Goal: Information Seeking & Learning: Learn about a topic

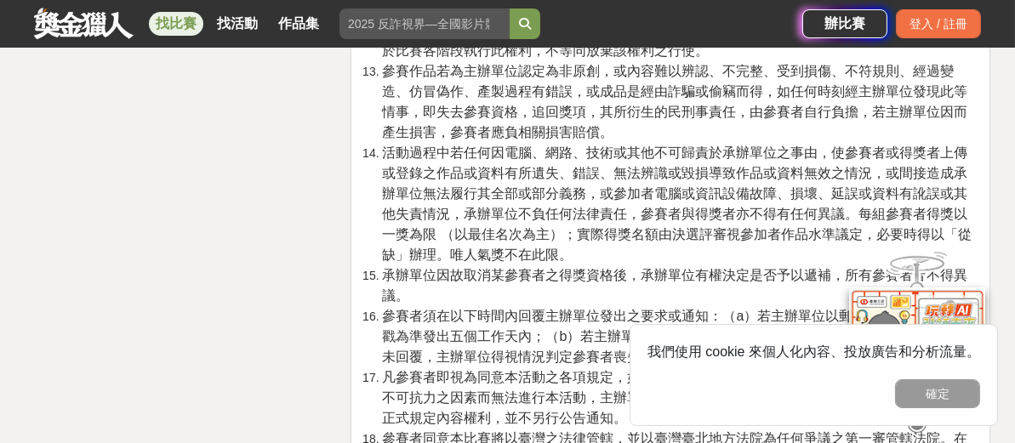
scroll to position [3427, 0]
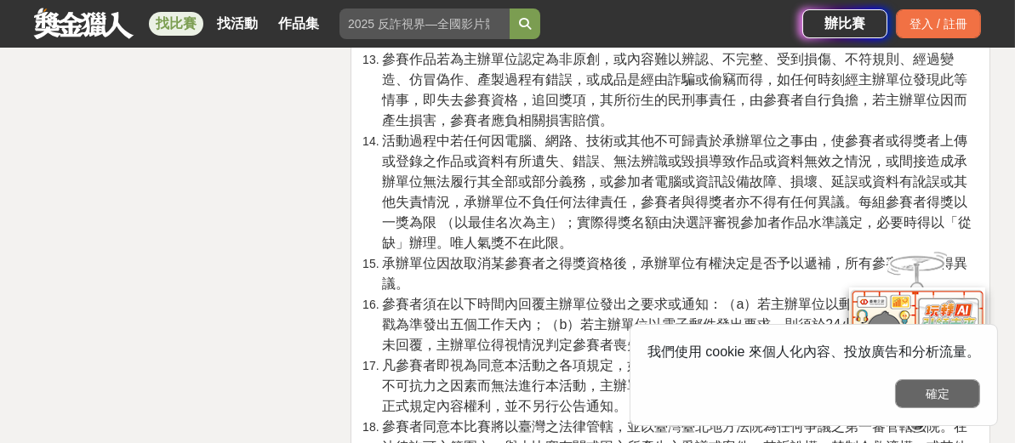
click at [932, 384] on button "確定" at bounding box center [937, 393] width 85 height 29
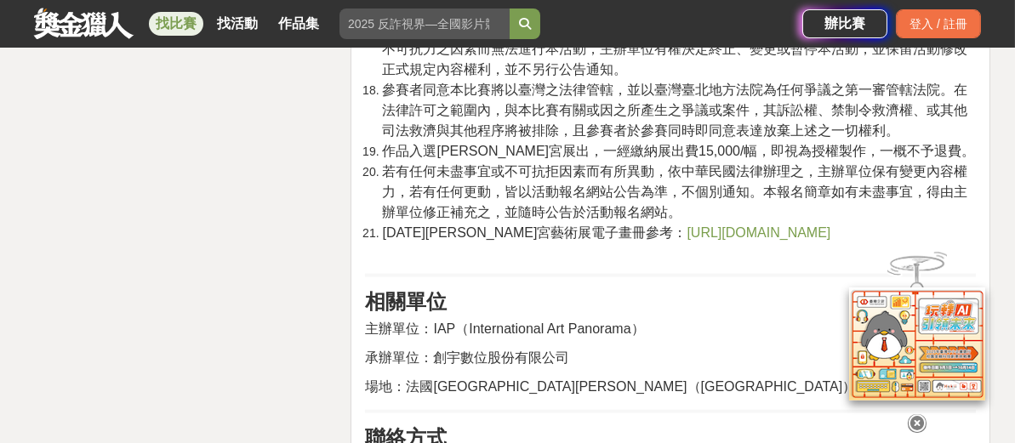
scroll to position [3767, 0]
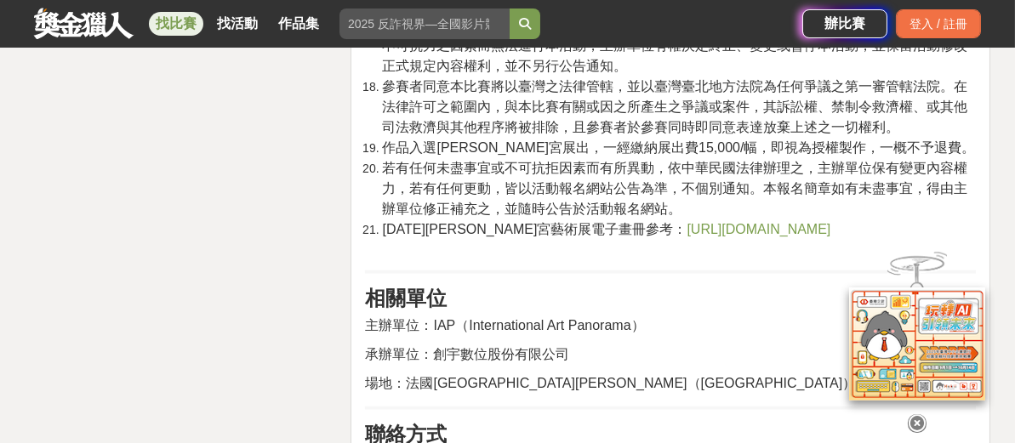
click at [686, 228] on span "https://book.yunzhan365.com/umhx/spct/mobile/index.html#p=1" at bounding box center [758, 229] width 144 height 14
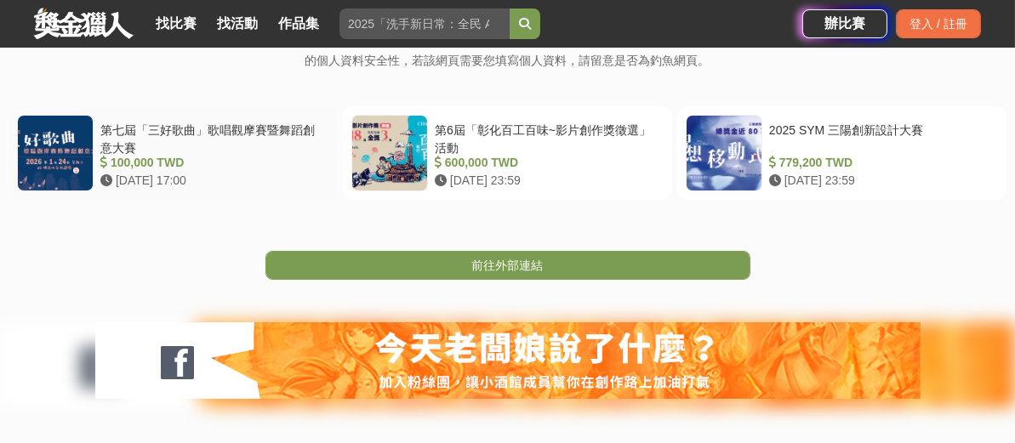
scroll to position [340, 0]
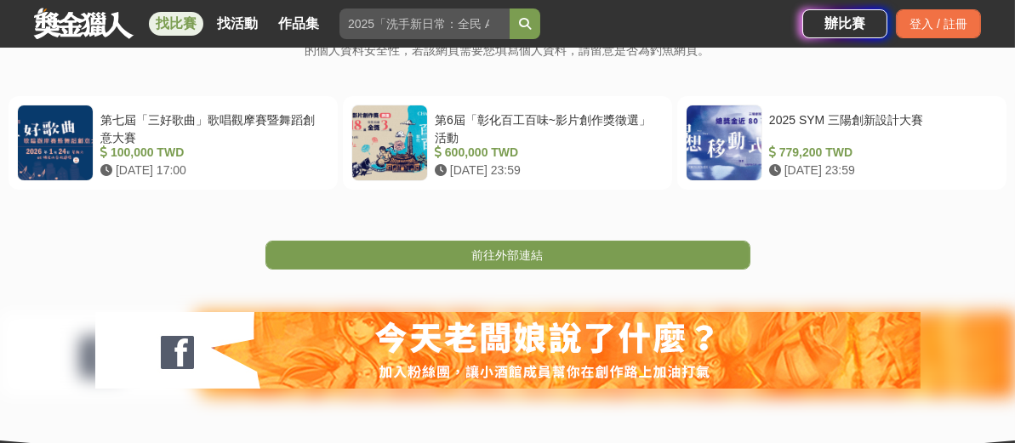
click at [179, 20] on link "找比賽" at bounding box center [176, 24] width 54 height 24
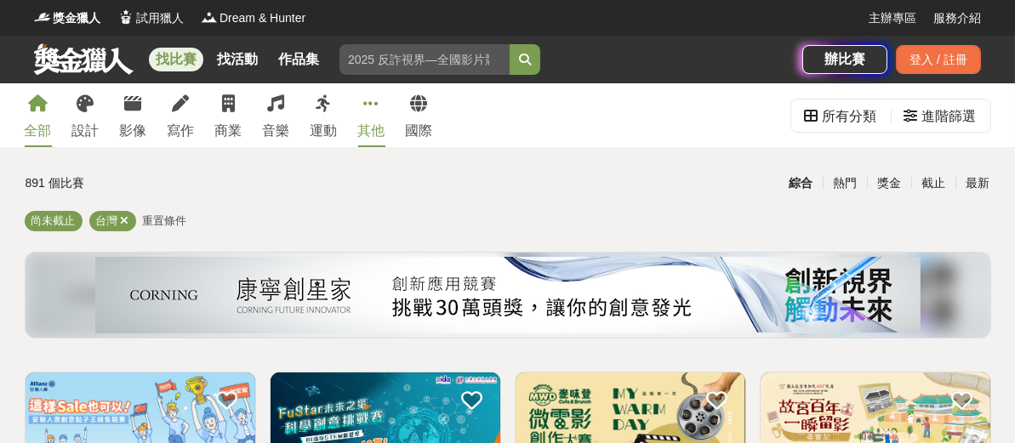
click at [383, 133] on div "其他" at bounding box center [371, 131] width 27 height 20
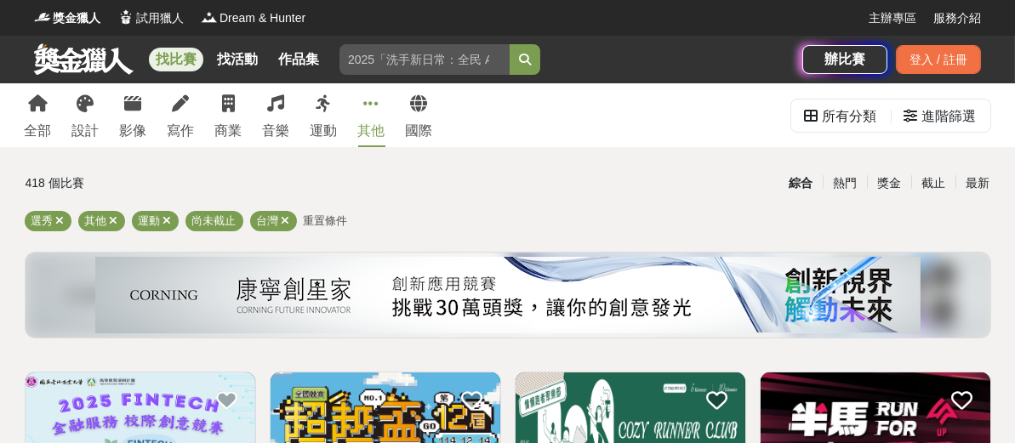
click at [372, 127] on div "其他" at bounding box center [371, 131] width 27 height 20
